Goal: Task Accomplishment & Management: Use online tool/utility

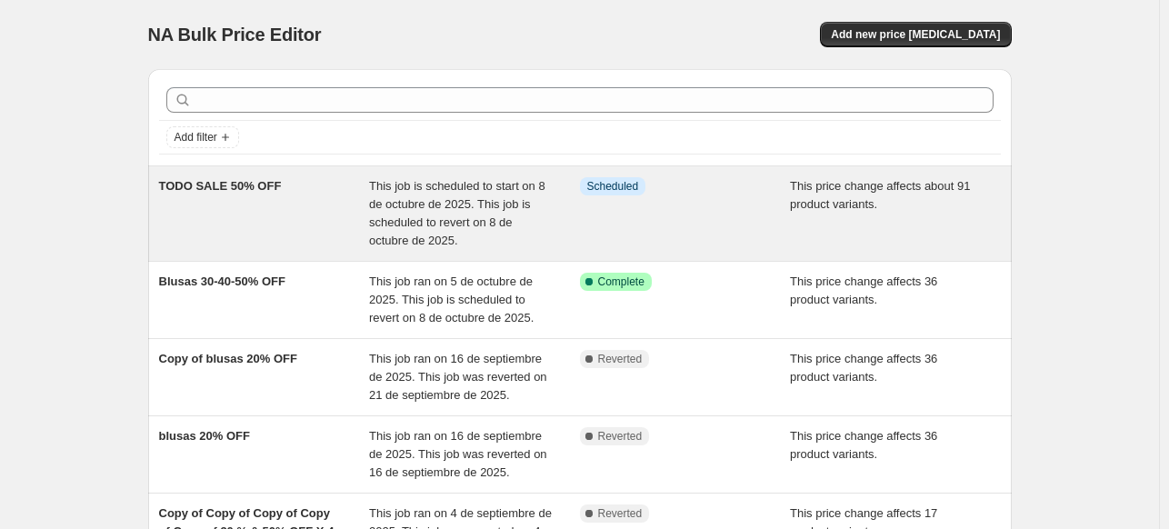
click at [193, 197] on div "TODO SALE 50% OFF" at bounding box center [264, 213] width 211 height 73
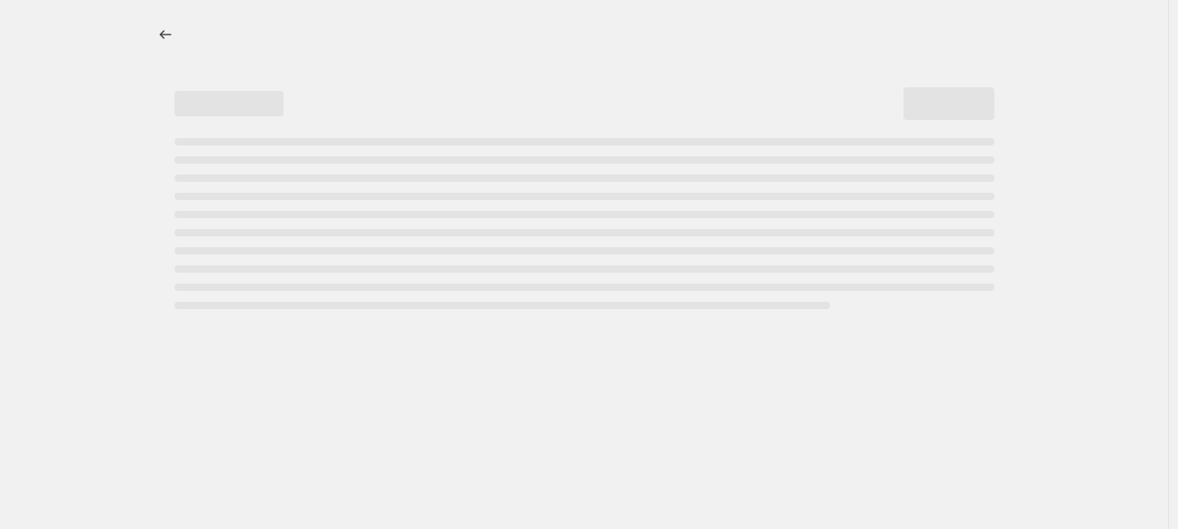
select select "pcap"
select select "no_change"
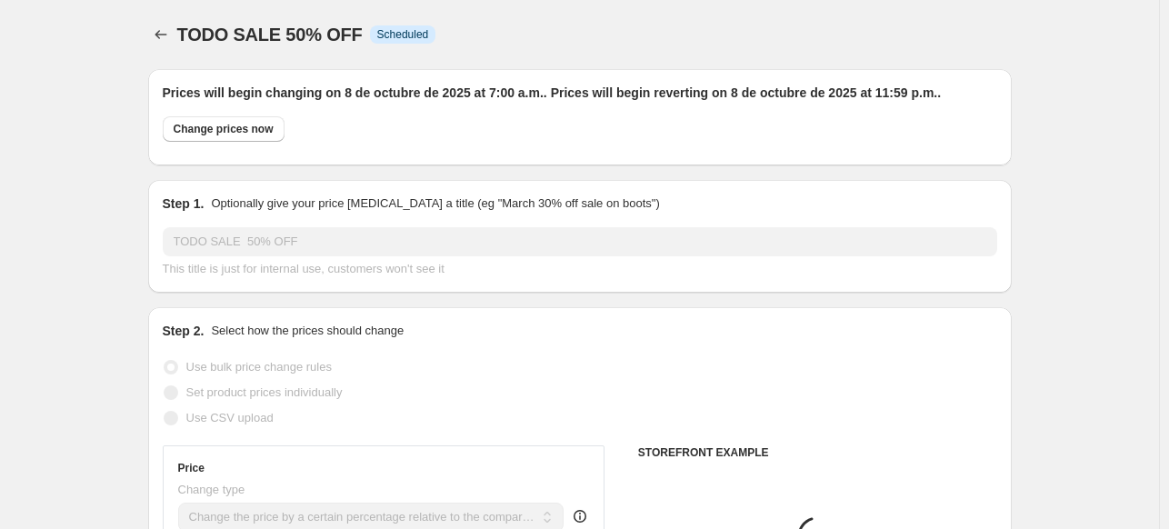
select select "collection"
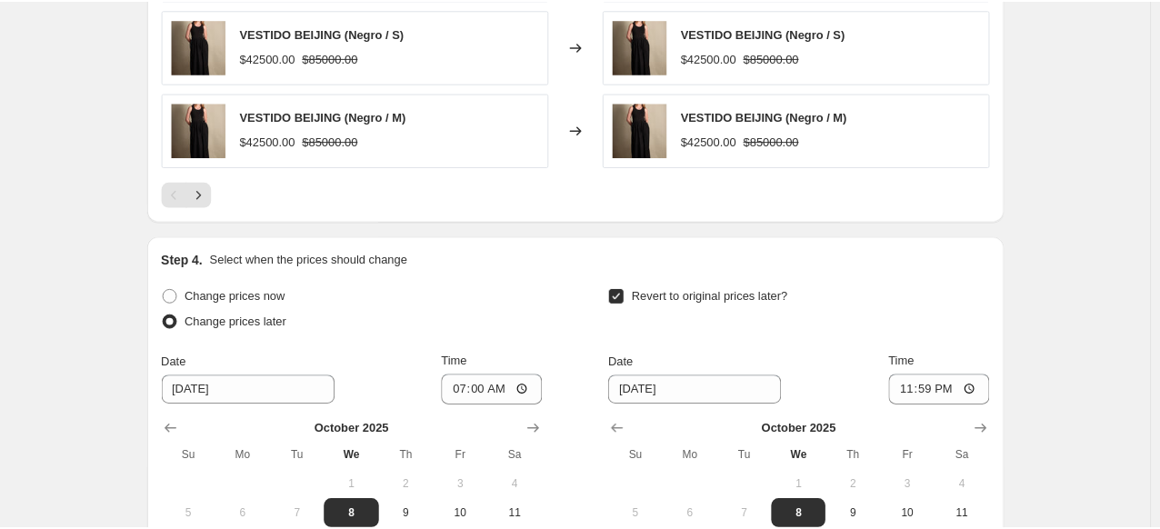
scroll to position [1716, 0]
